Goal: Check status: Check status

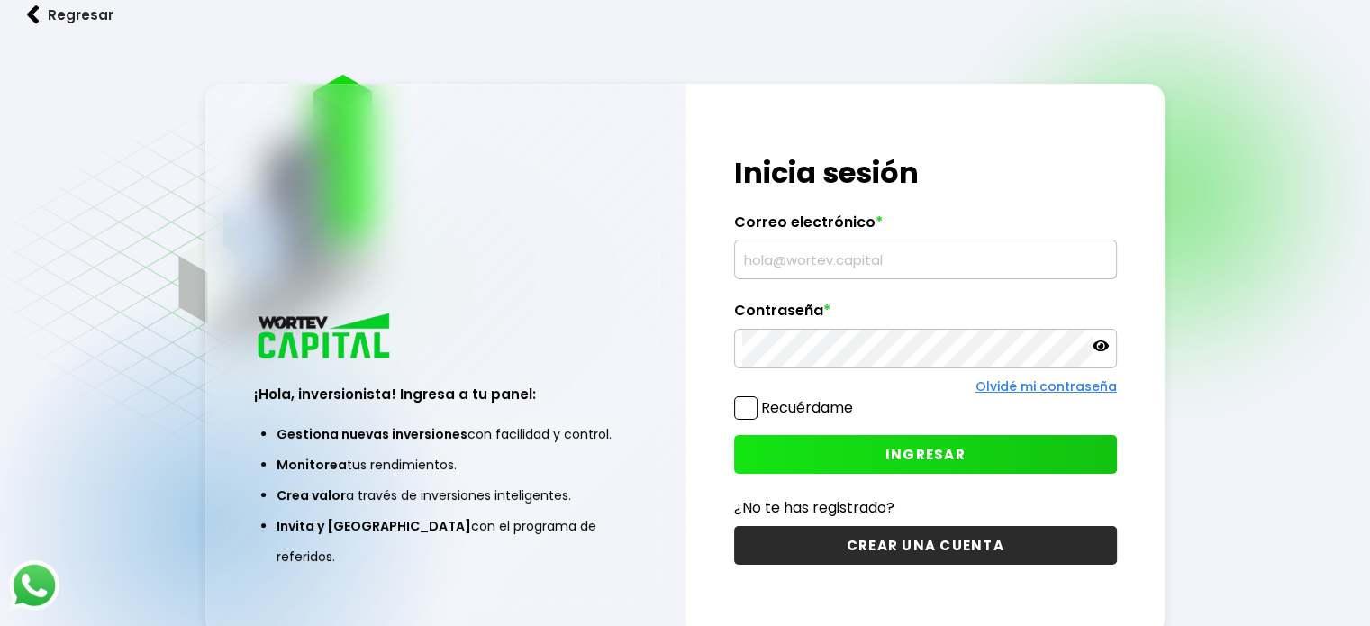
drag, startPoint x: 0, startPoint y: 0, endPoint x: 816, endPoint y: 256, distance: 855.4
click at [816, 255] on input "text" at bounding box center [925, 260] width 367 height 38
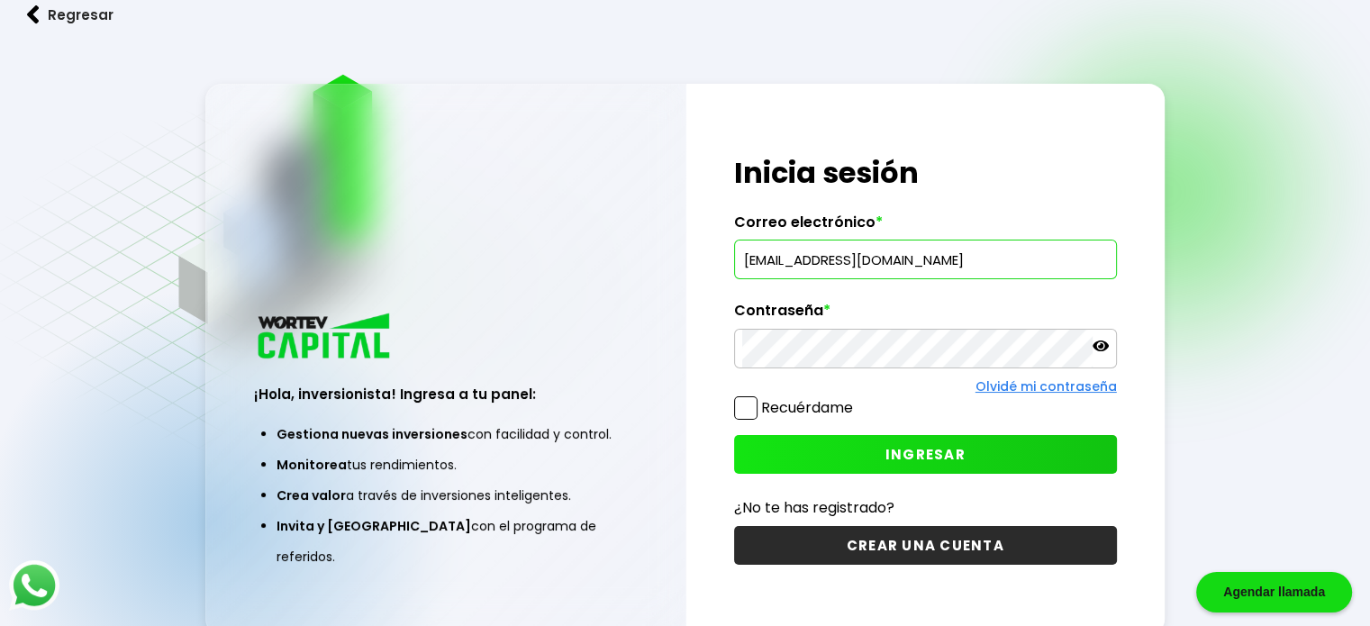
type input "[EMAIL_ADDRESS][DOMAIN_NAME]"
click at [1013, 437] on button "INGRESAR" at bounding box center [925, 454] width 383 height 39
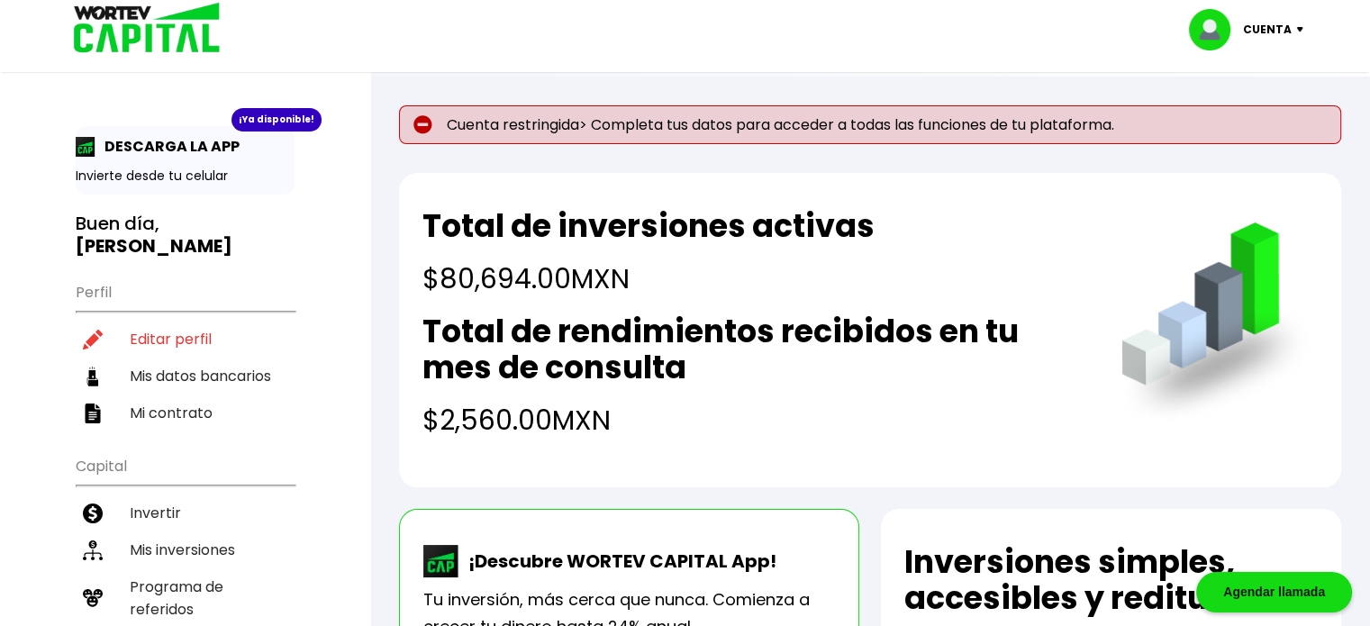
scroll to position [90, 0]
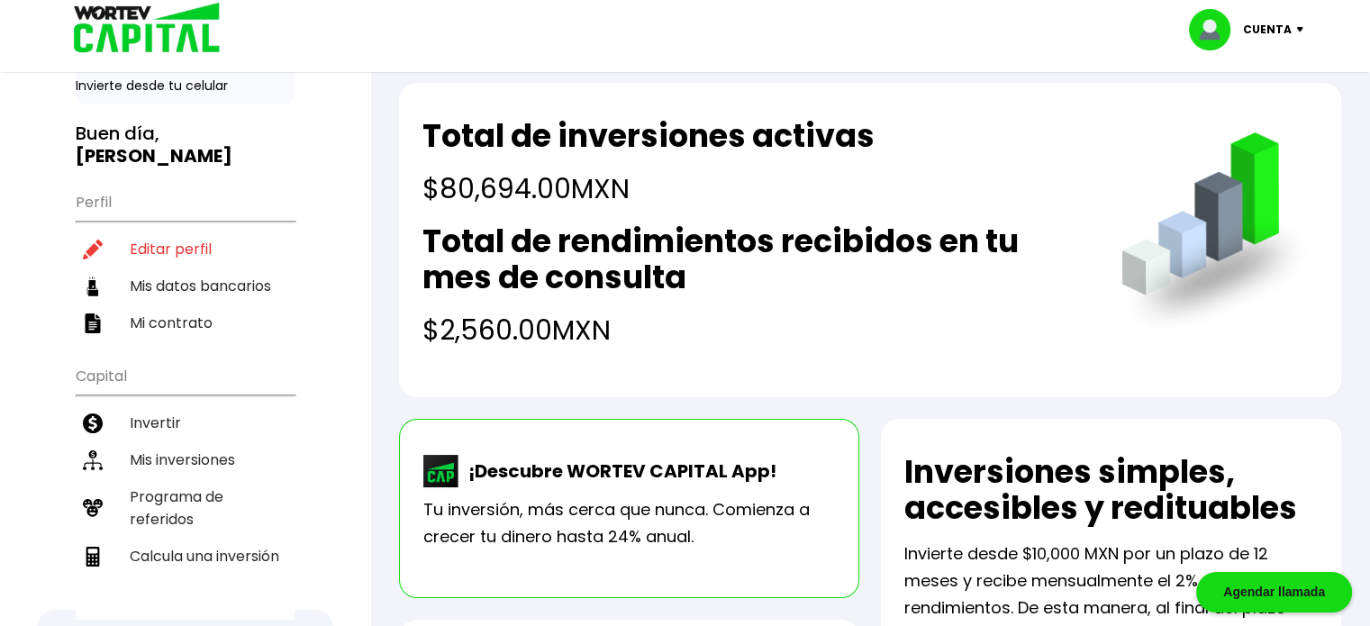
click at [200, 441] on li "Mis inversiones" at bounding box center [185, 459] width 219 height 37
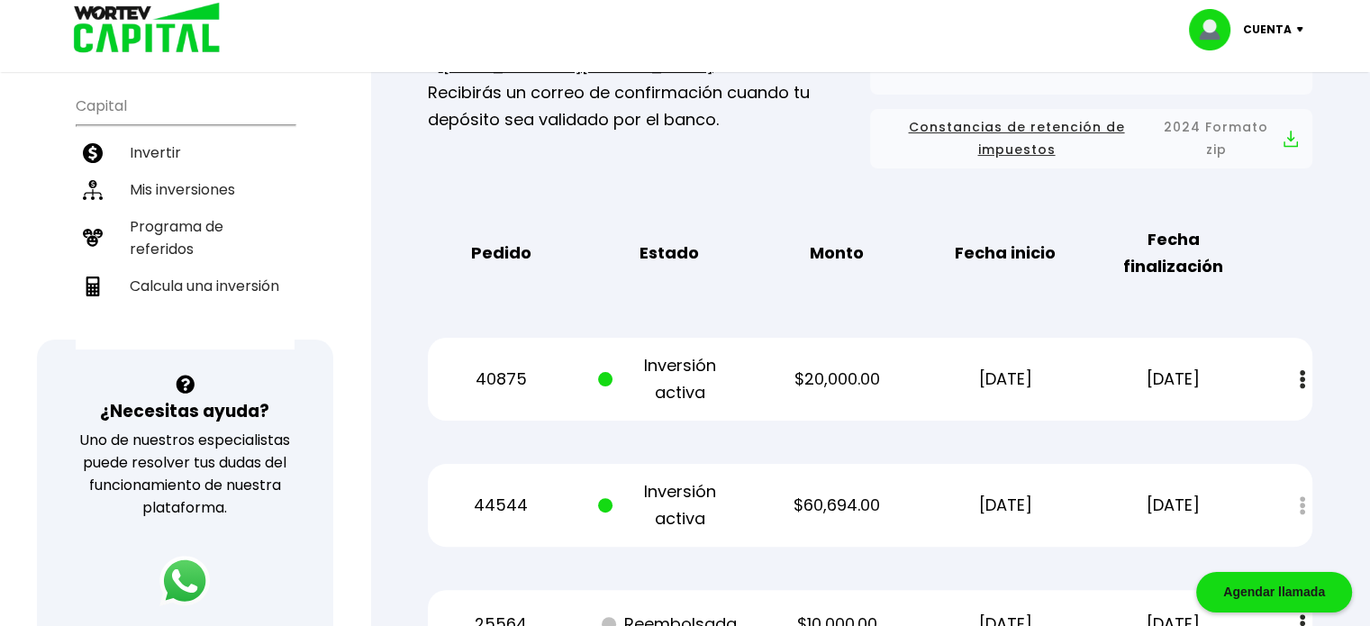
scroll to position [450, 0]
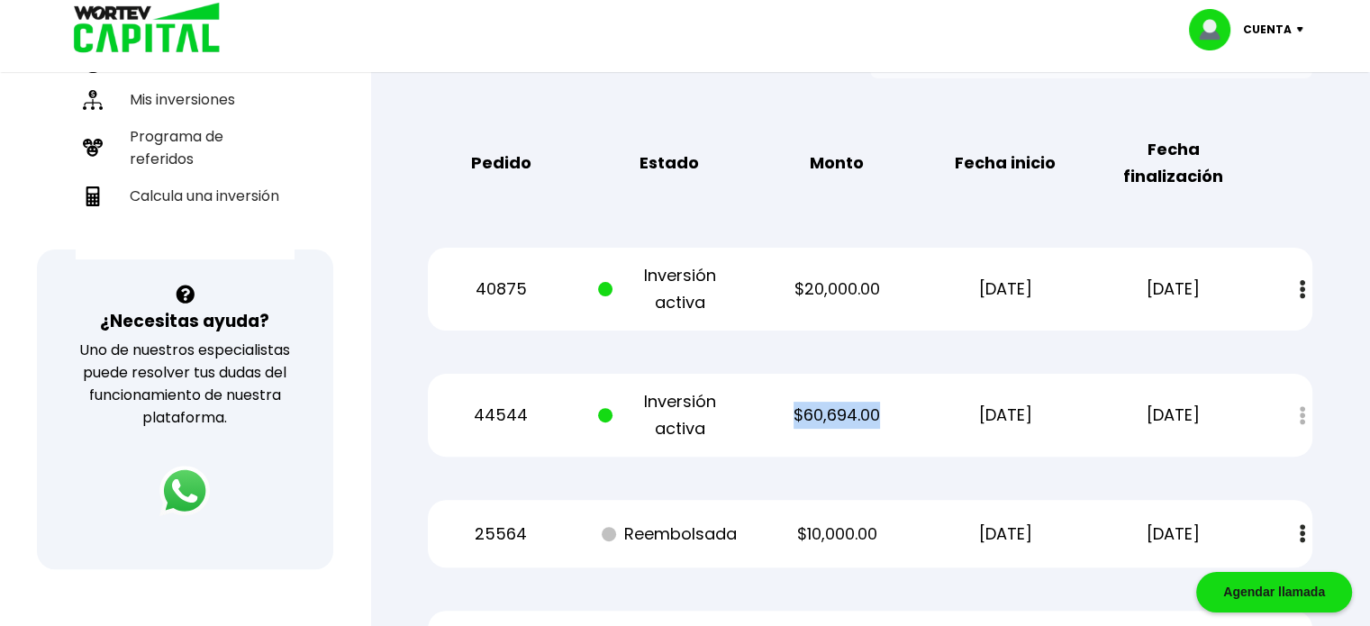
drag, startPoint x: 783, startPoint y: 411, endPoint x: 885, endPoint y: 416, distance: 101.9
click at [885, 416] on p "$60,694.00" at bounding box center [837, 415] width 141 height 27
drag, startPoint x: 968, startPoint y: 408, endPoint x: 1083, endPoint y: 422, distance: 116.1
click at [1083, 422] on div "44544 Inversión activa $60,694.00 [DATE] [DATE] Estado de cuenta" at bounding box center [870, 415] width 885 height 83
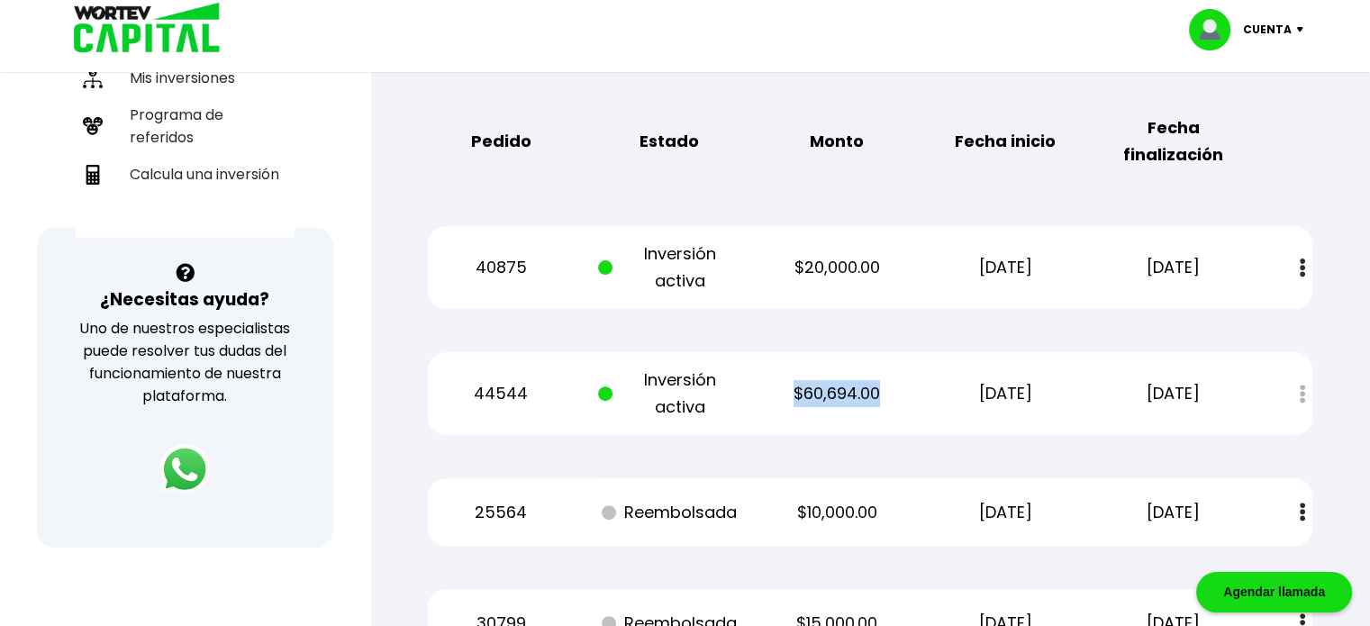
scroll to position [469, 0]
